Goal: Information Seeking & Learning: Compare options

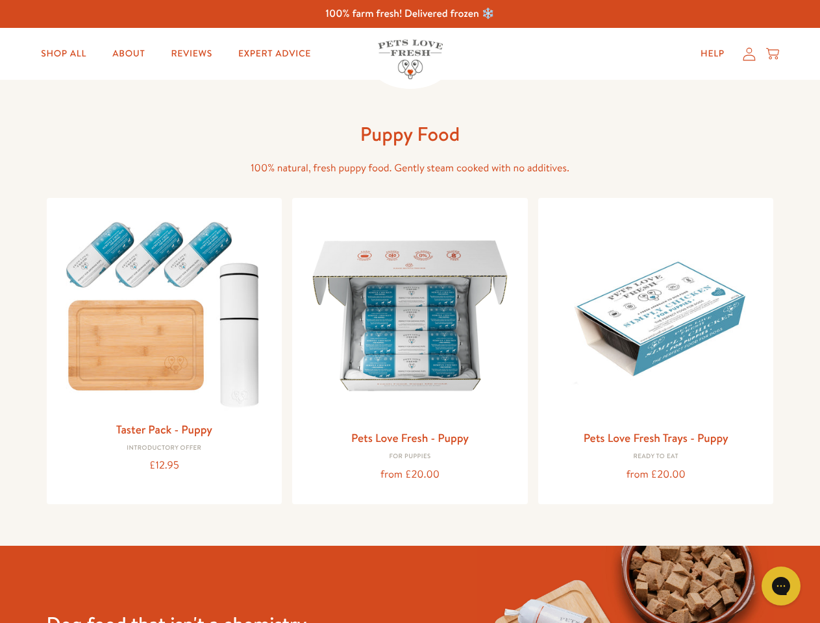
click at [781, 586] on icon "Gorgias live chat" at bounding box center [781, 586] width 12 height 12
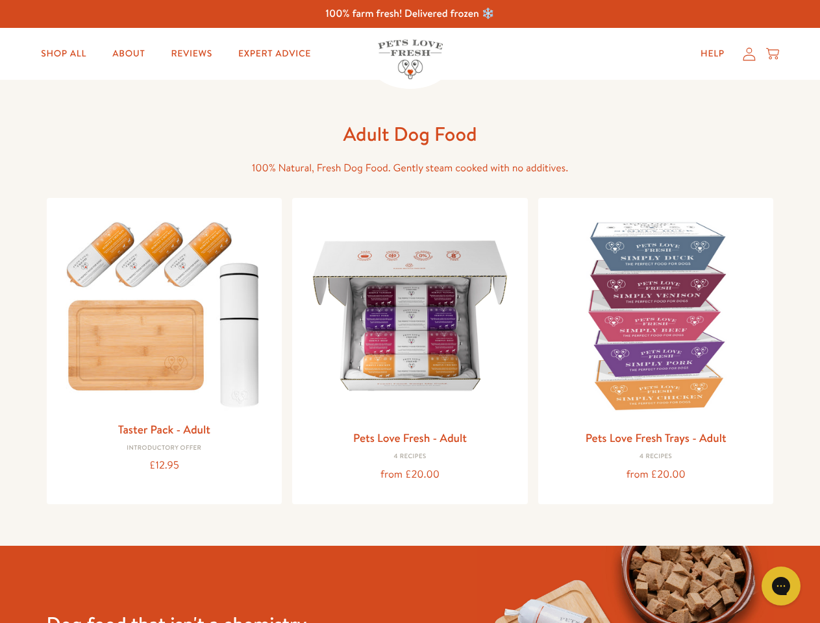
click at [781, 586] on icon "Gorgias live chat" at bounding box center [781, 586] width 12 height 12
